Goal: Find specific page/section: Find specific page/section

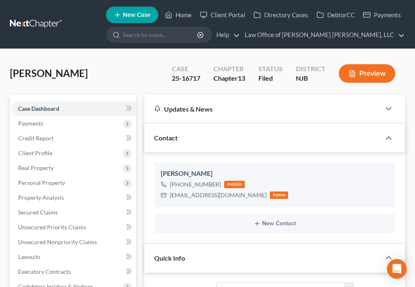
select select "10"
select select "0"
click at [187, 38] on input "search" at bounding box center [160, 34] width 75 height 15
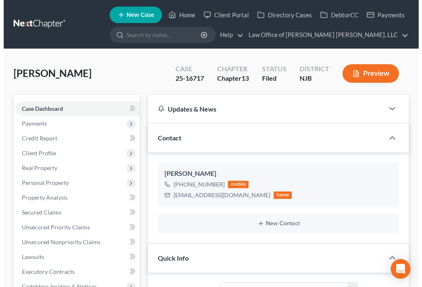
scroll to position [1059, 0]
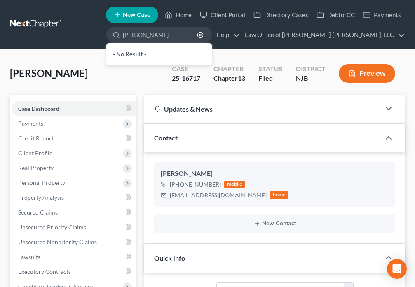
type input "[PERSON_NAME]"
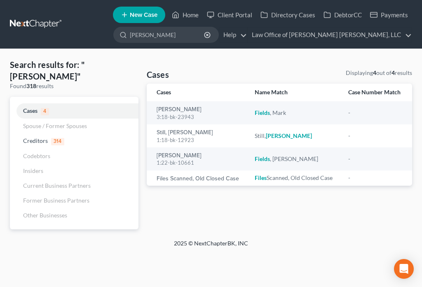
drag, startPoint x: 201, startPoint y: 38, endPoint x: 162, endPoint y: 38, distance: 39.5
click at [162, 39] on div "[PERSON_NAME]" at bounding box center [165, 35] width 105 height 16
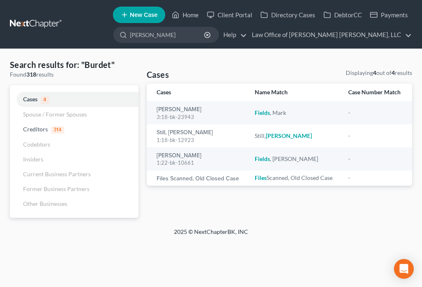
type input "[PERSON_NAME]"
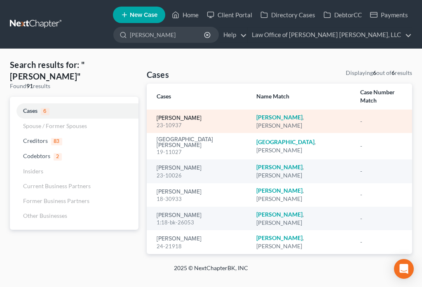
click at [174, 115] on link "[PERSON_NAME]" at bounding box center [179, 118] width 45 height 6
select select "0"
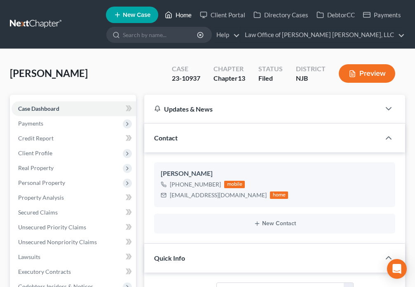
click at [166, 11] on icon at bounding box center [168, 15] width 7 height 10
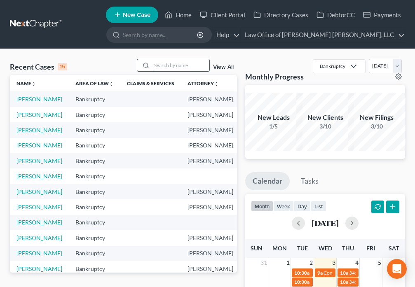
click at [163, 65] on input "search" at bounding box center [181, 65] width 58 height 12
type input "[PERSON_NAME]"
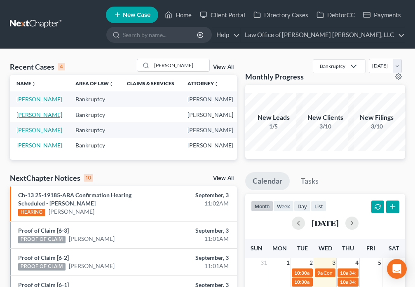
click at [20, 118] on link "[PERSON_NAME]" at bounding box center [39, 114] width 46 height 7
select select "6"
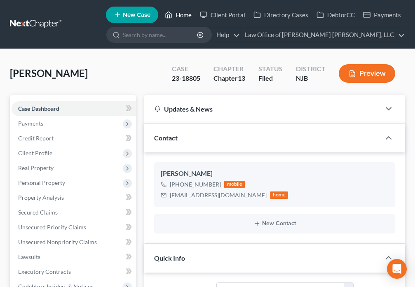
click at [168, 12] on icon at bounding box center [168, 15] width 7 height 10
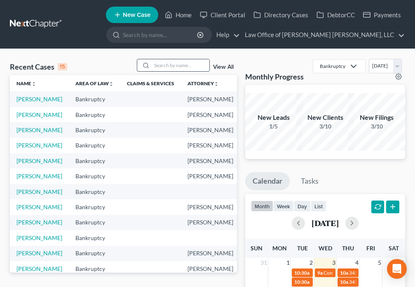
click at [179, 64] on input "search" at bounding box center [181, 65] width 58 height 12
type input "G"
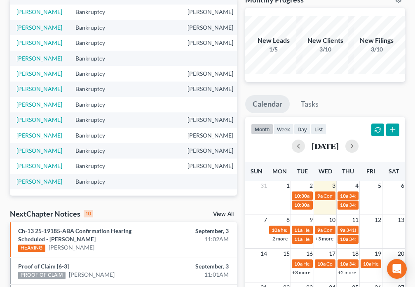
scroll to position [125, 0]
click at [30, 77] on link "[PERSON_NAME]" at bounding box center [39, 73] width 46 height 7
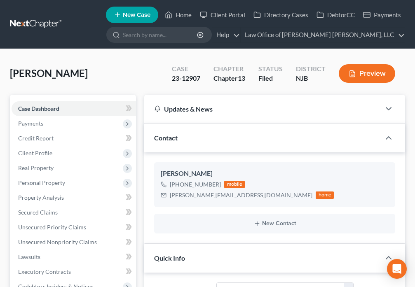
scroll to position [1149, 0]
